Goal: Information Seeking & Learning: Check status

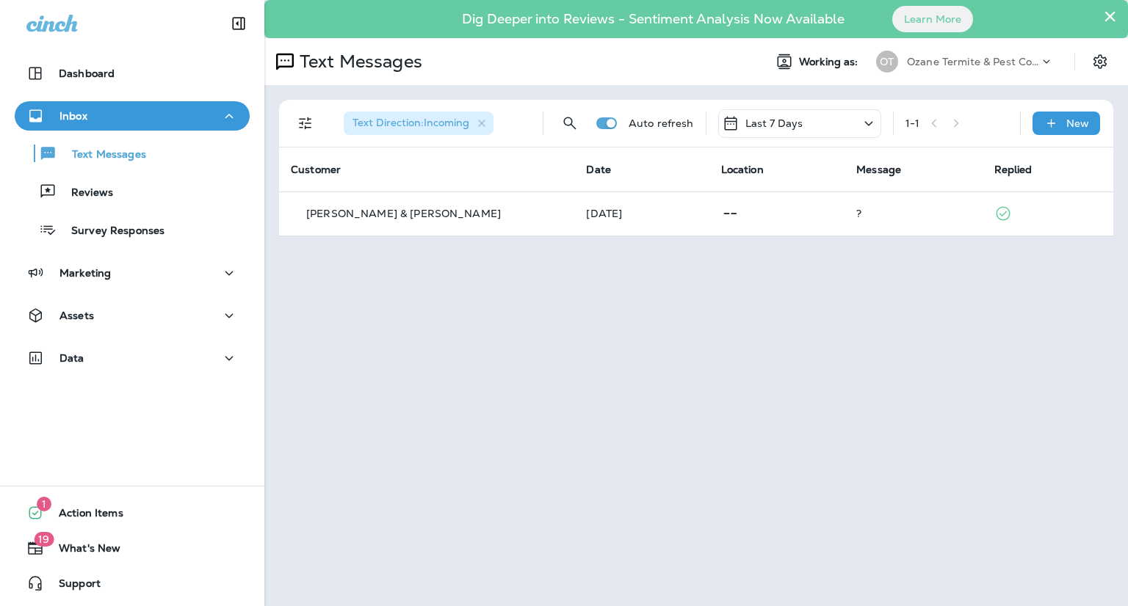
click at [868, 123] on icon at bounding box center [868, 123] width 8 height 4
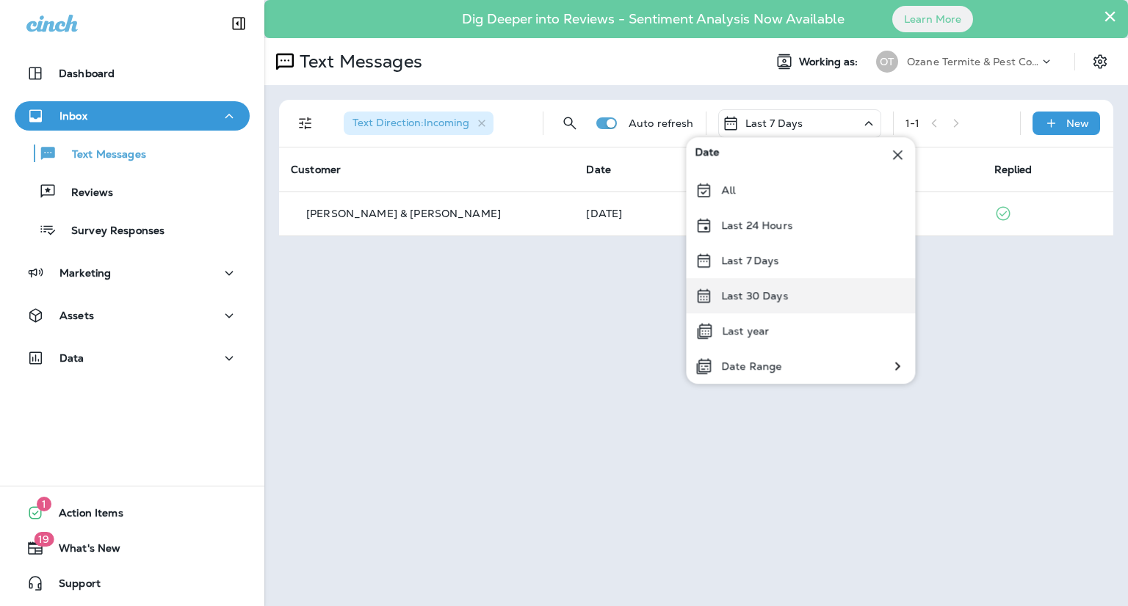
click at [786, 298] on div "Last 30 Days" at bounding box center [800, 295] width 229 height 35
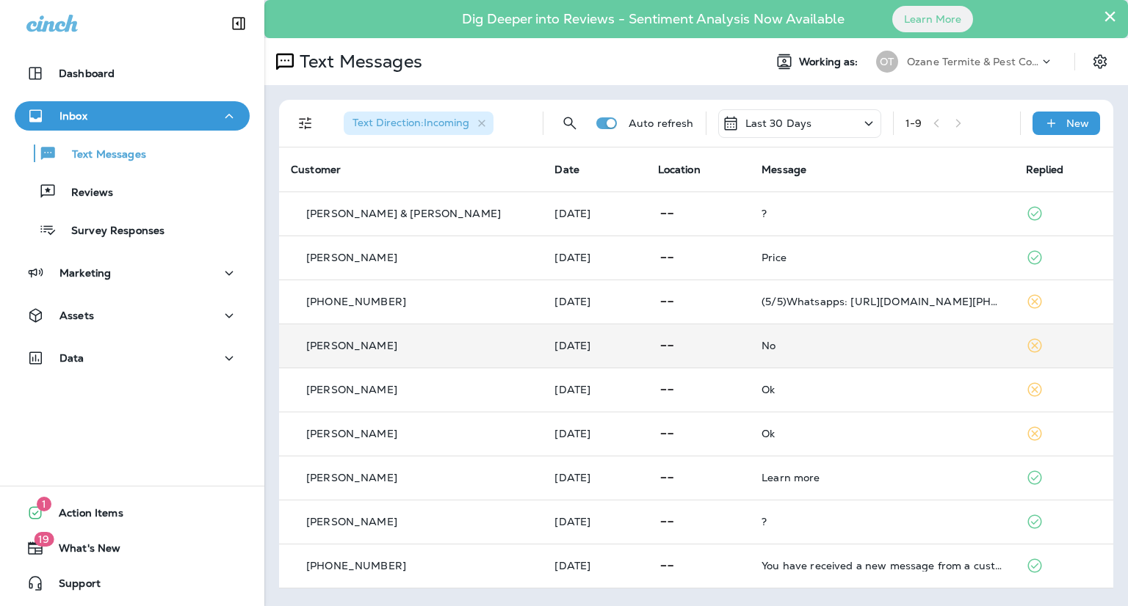
click at [852, 355] on td "No" at bounding box center [882, 346] width 264 height 44
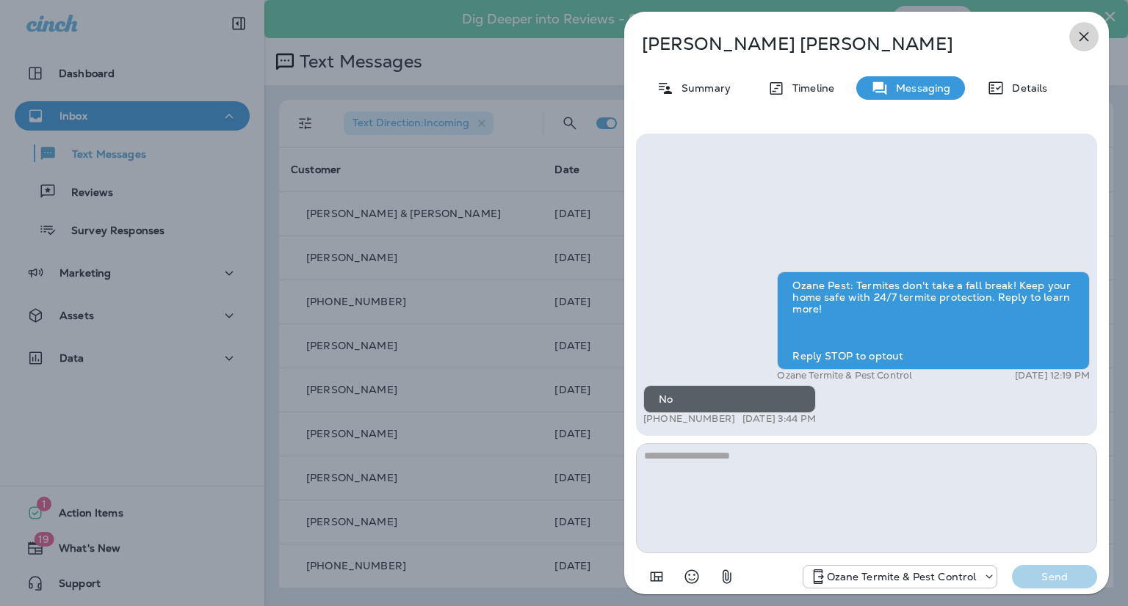
click at [1087, 38] on icon "button" at bounding box center [1084, 37] width 18 height 18
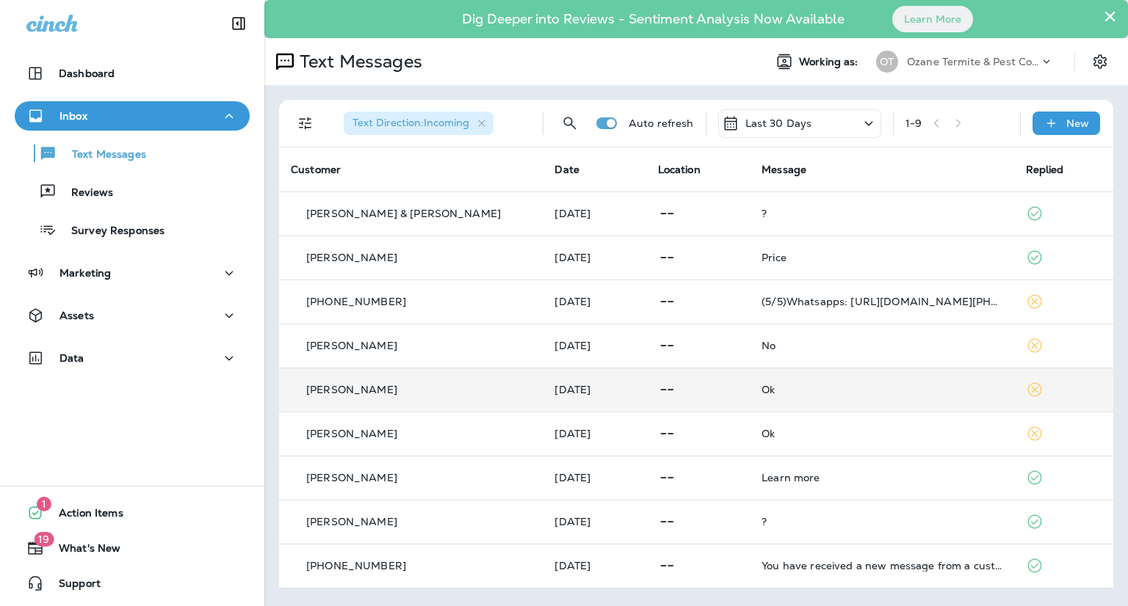
click at [825, 385] on div "Ok" at bounding box center [881, 390] width 240 height 12
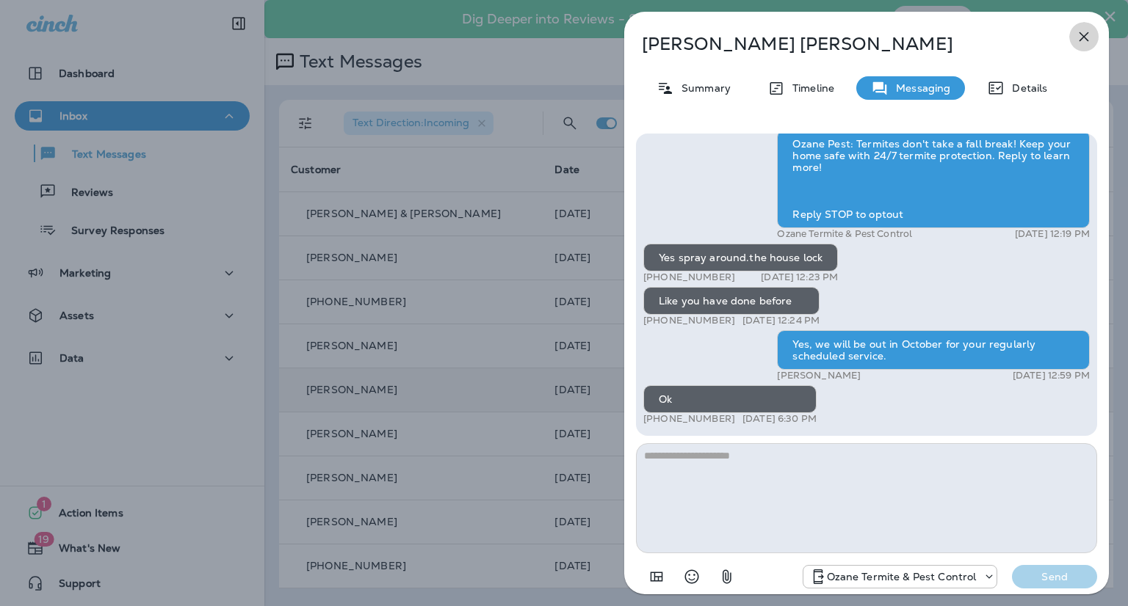
click at [1080, 41] on icon "button" at bounding box center [1084, 37] width 18 height 18
